Goal: Find specific page/section: Find specific page/section

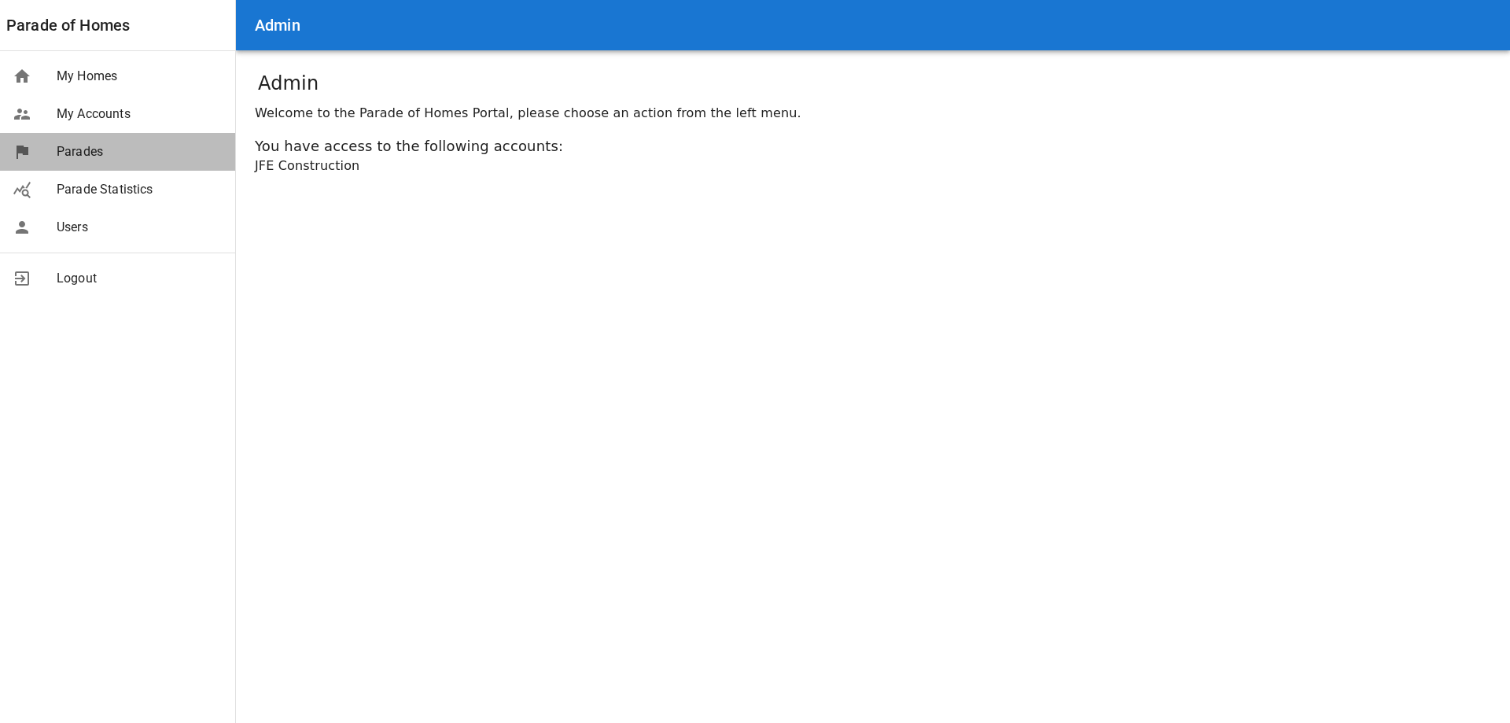
click at [63, 153] on span "Parades" at bounding box center [140, 151] width 166 height 19
click at [57, 149] on span "Parades" at bounding box center [140, 151] width 166 height 19
click at [72, 150] on span "Parades" at bounding box center [140, 151] width 166 height 19
